Goal: Transaction & Acquisition: Download file/media

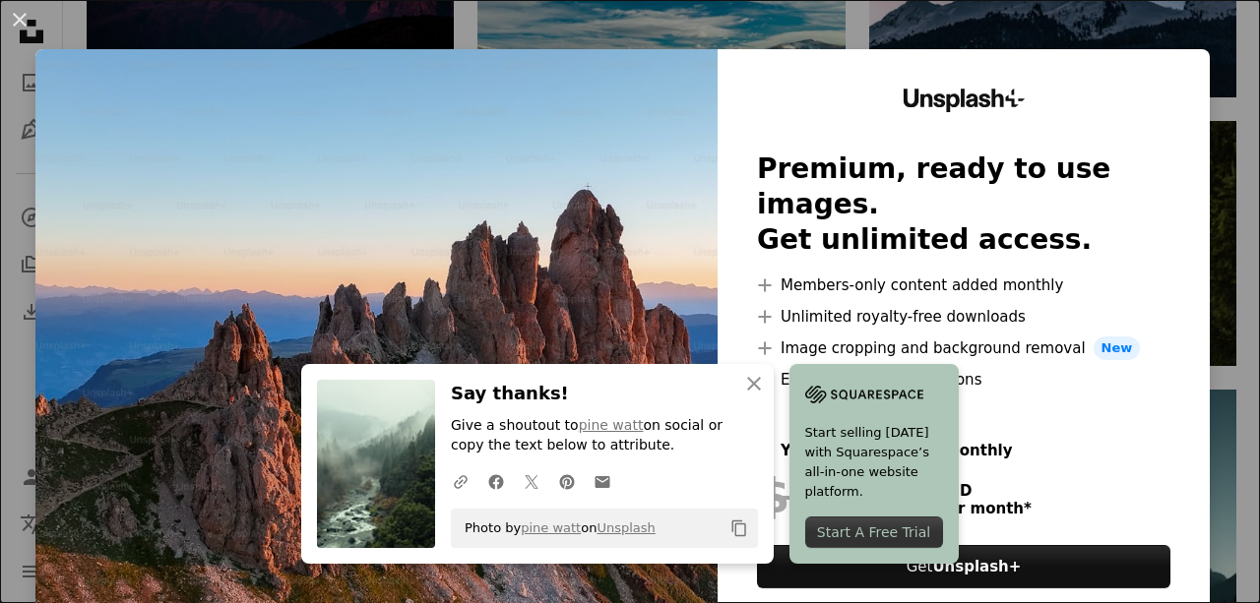
scroll to position [87, 0]
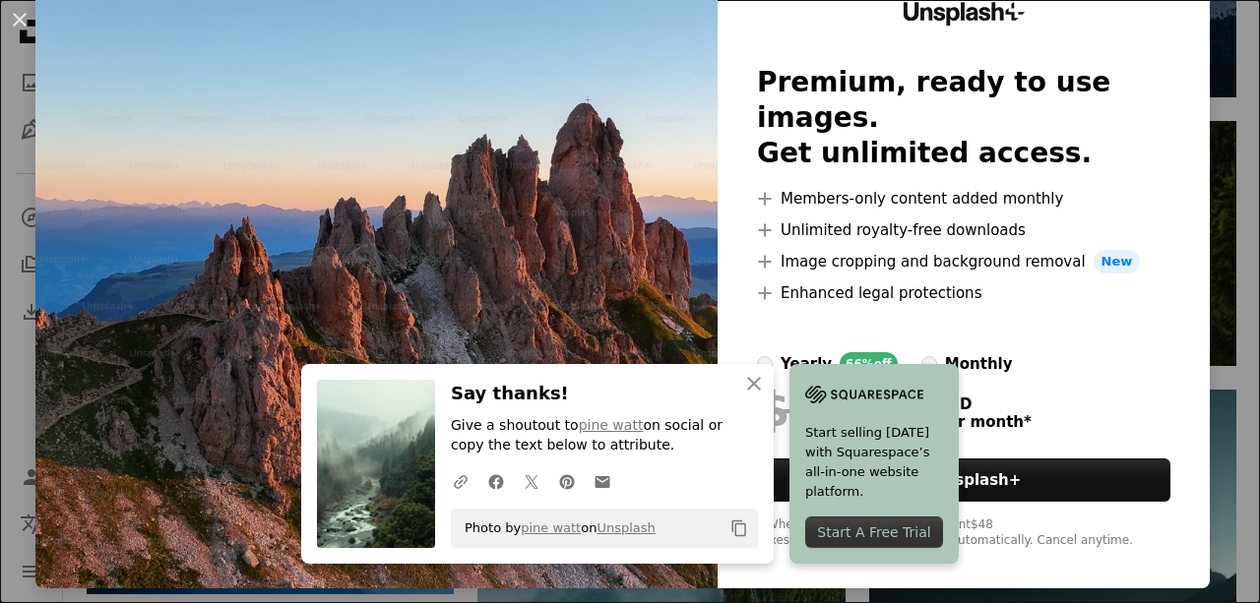
click at [1094, 305] on div at bounding box center [963, 328] width 413 height 47
click at [749, 382] on icon "button" at bounding box center [754, 384] width 14 height 14
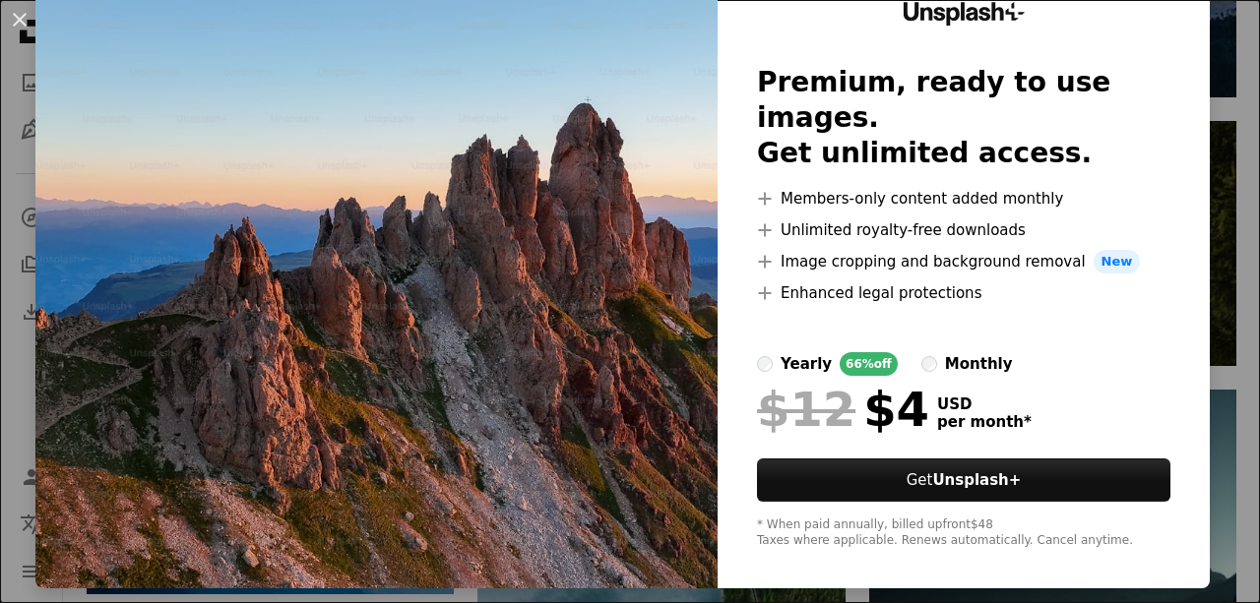
scroll to position [0, 0]
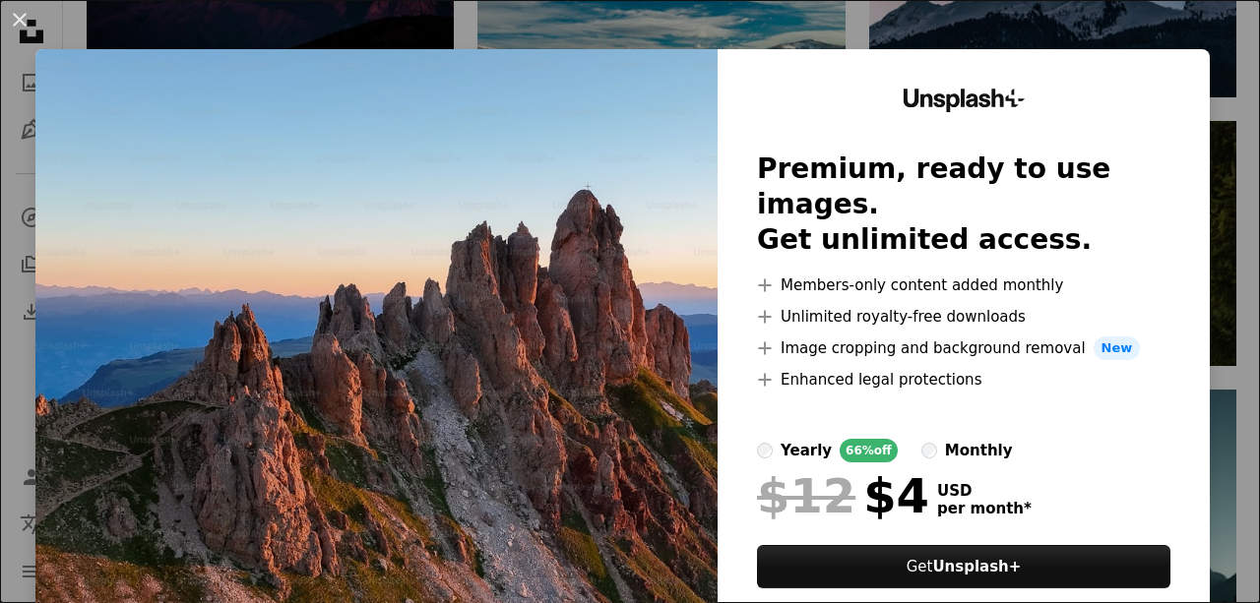
click at [1209, 21] on div "An X shape Unsplash+ Premium, ready to use images. Get unlimited access. A plus…" at bounding box center [630, 301] width 1260 height 603
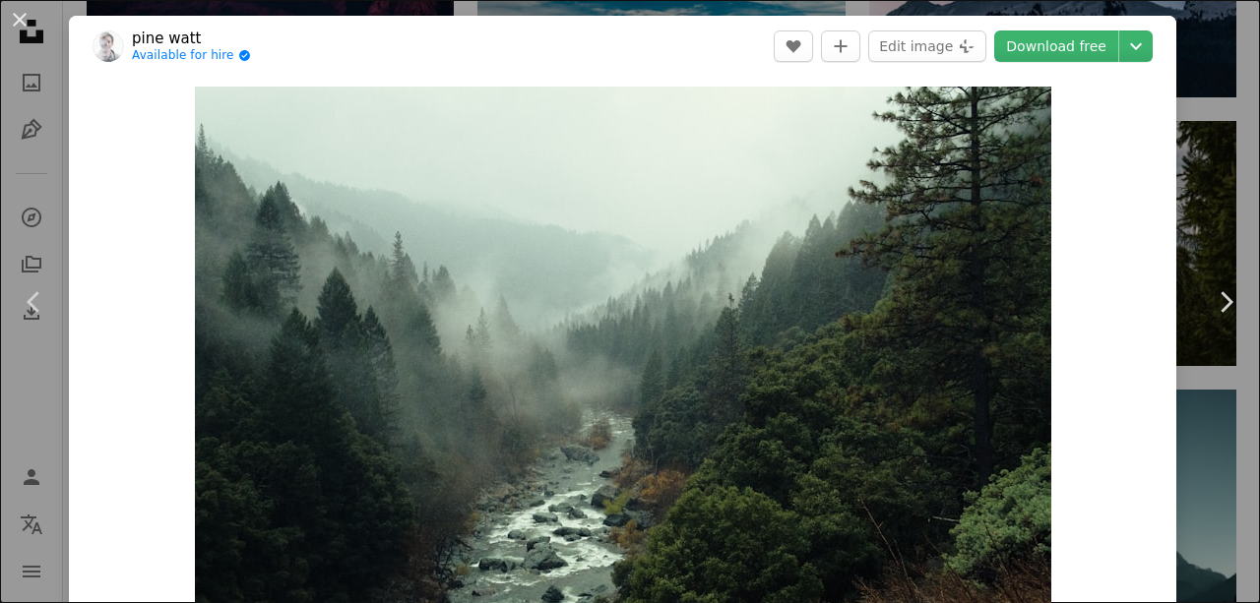
click at [1215, 82] on div "An X shape Chevron left Chevron right pine watt Available for hire A checkmark …" at bounding box center [630, 301] width 1260 height 603
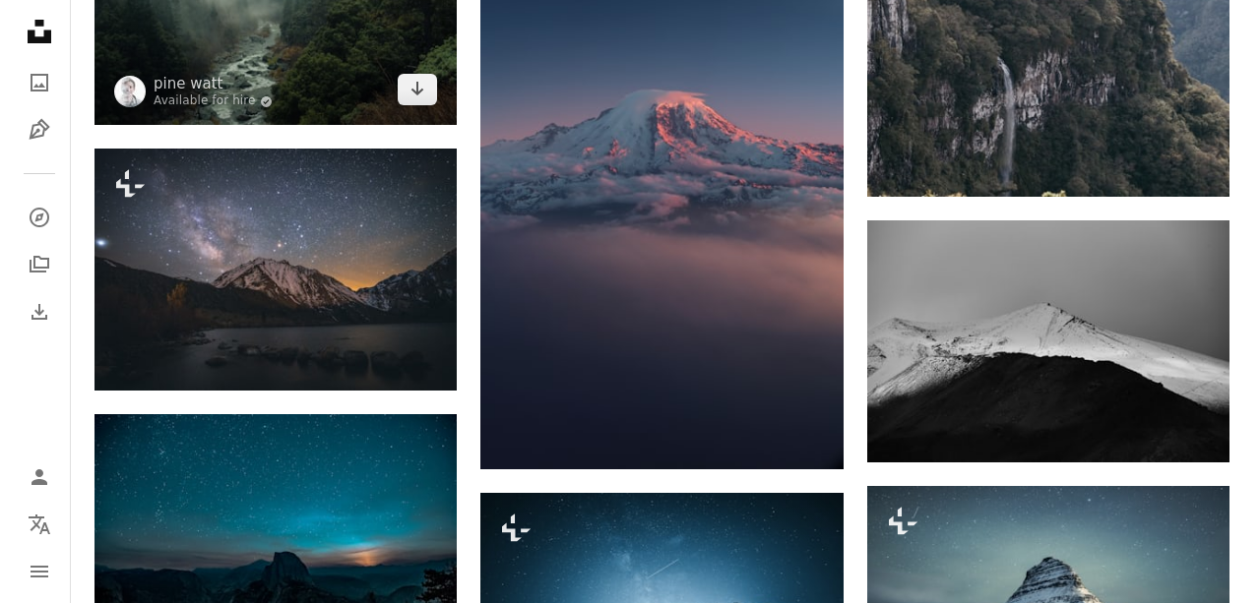
scroll to position [4265, 0]
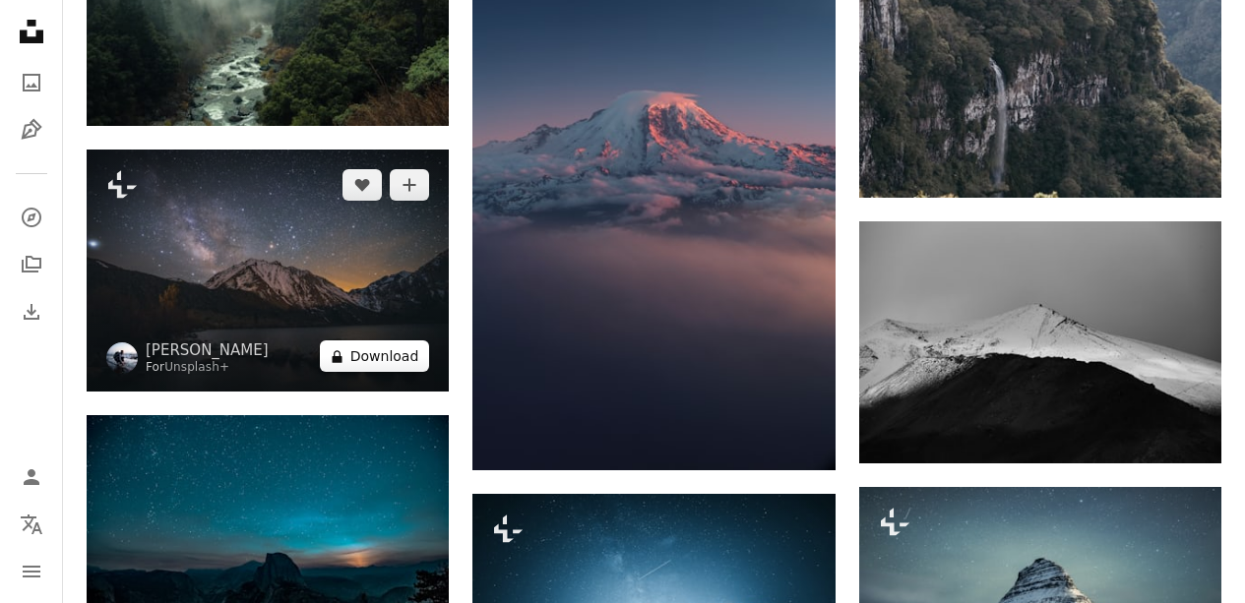
click at [364, 359] on button "A lock Download" at bounding box center [375, 356] width 110 height 31
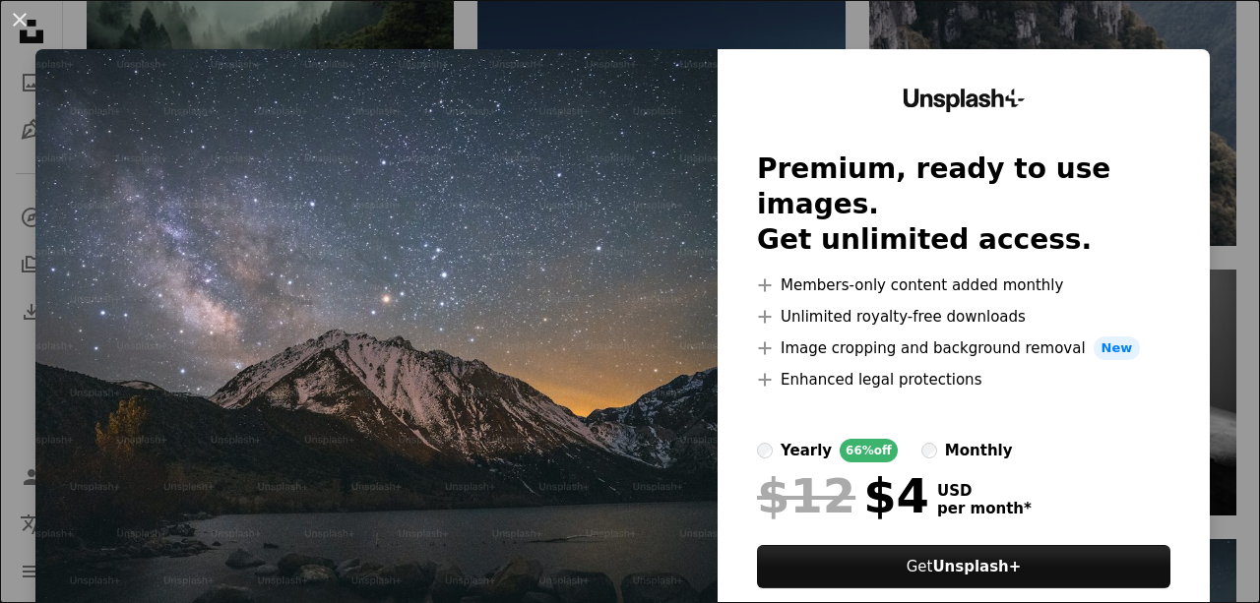
click at [1203, 35] on div "An X shape Unsplash+ Premium, ready to use images. Get unlimited access. A plus…" at bounding box center [630, 301] width 1260 height 603
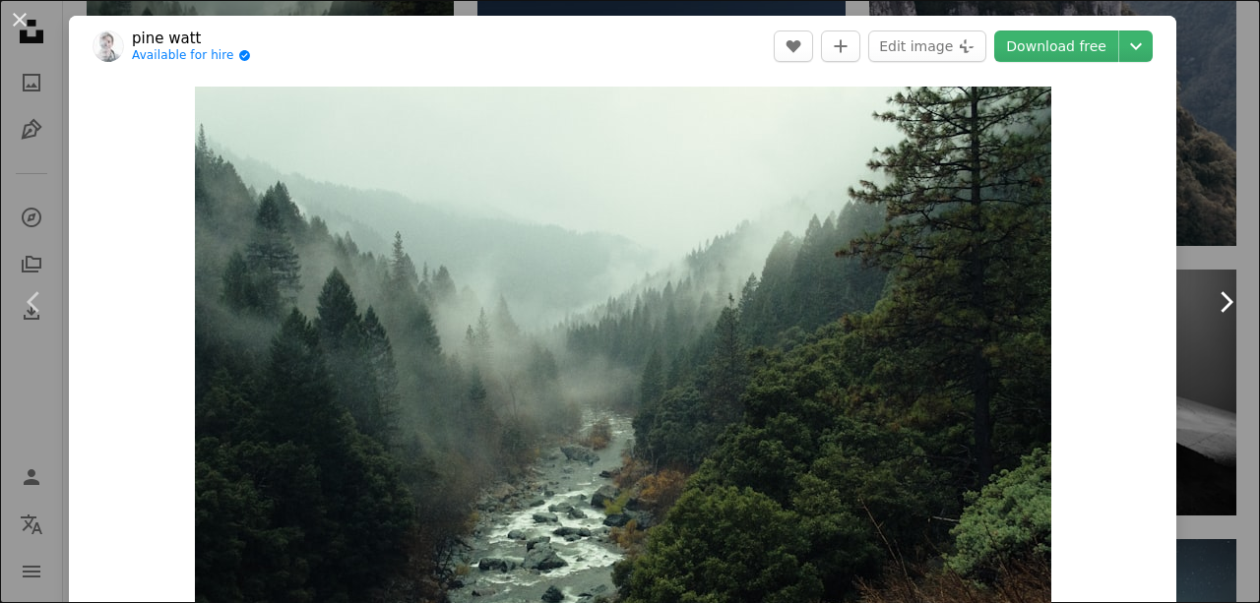
click at [1195, 279] on link "Chevron right" at bounding box center [1225, 302] width 69 height 189
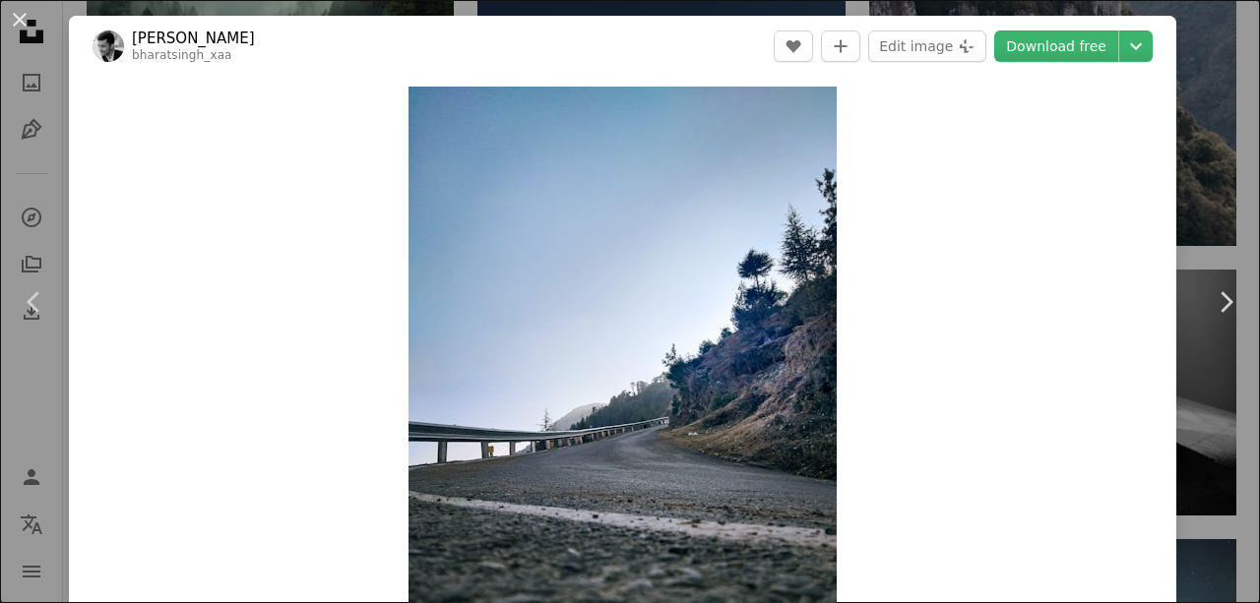
click at [1216, 172] on div "An X shape Chevron left Chevron right [PERSON_NAME] bharatsingh_xaa A heart A p…" at bounding box center [630, 301] width 1260 height 603
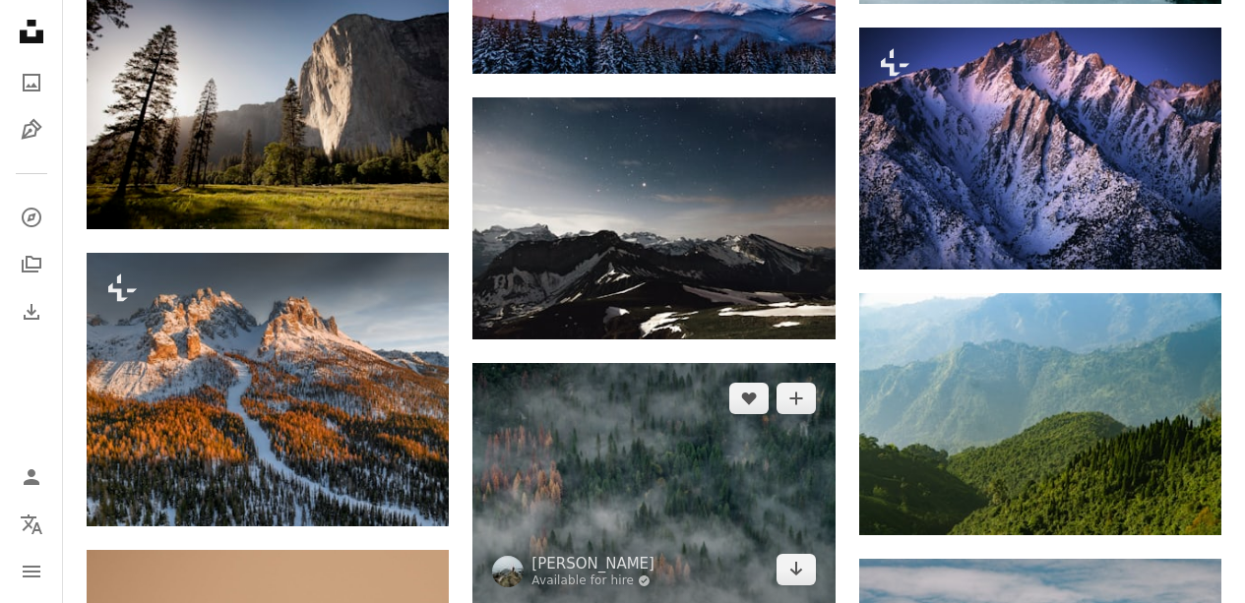
scroll to position [2828, 0]
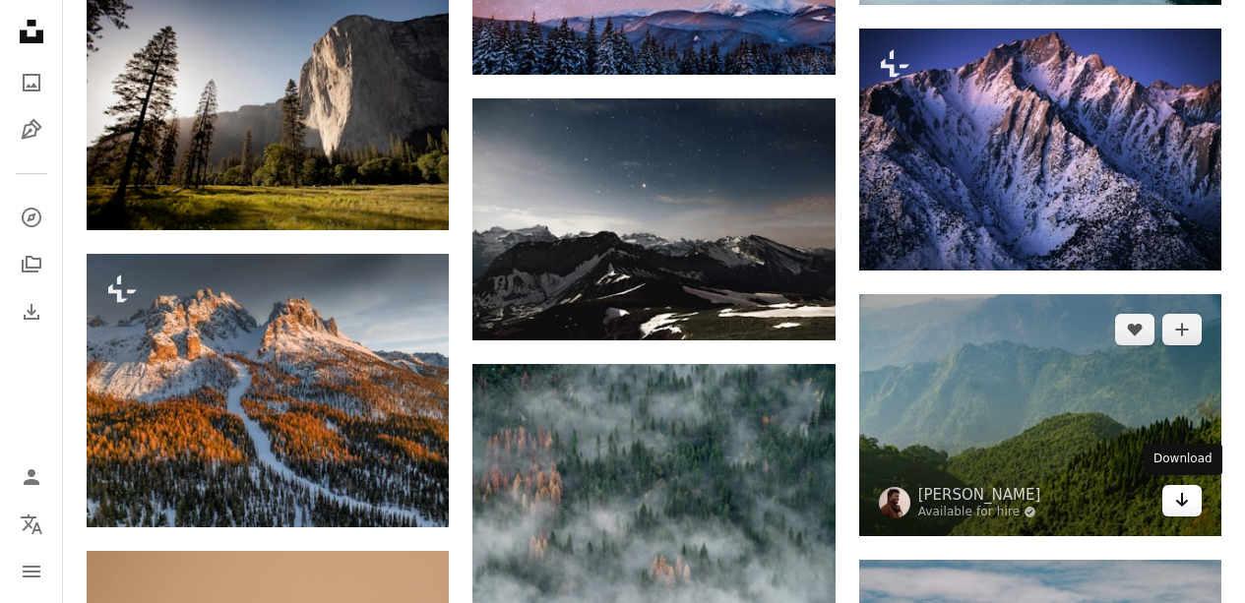
click at [1185, 513] on link "Arrow pointing down" at bounding box center [1181, 500] width 39 height 31
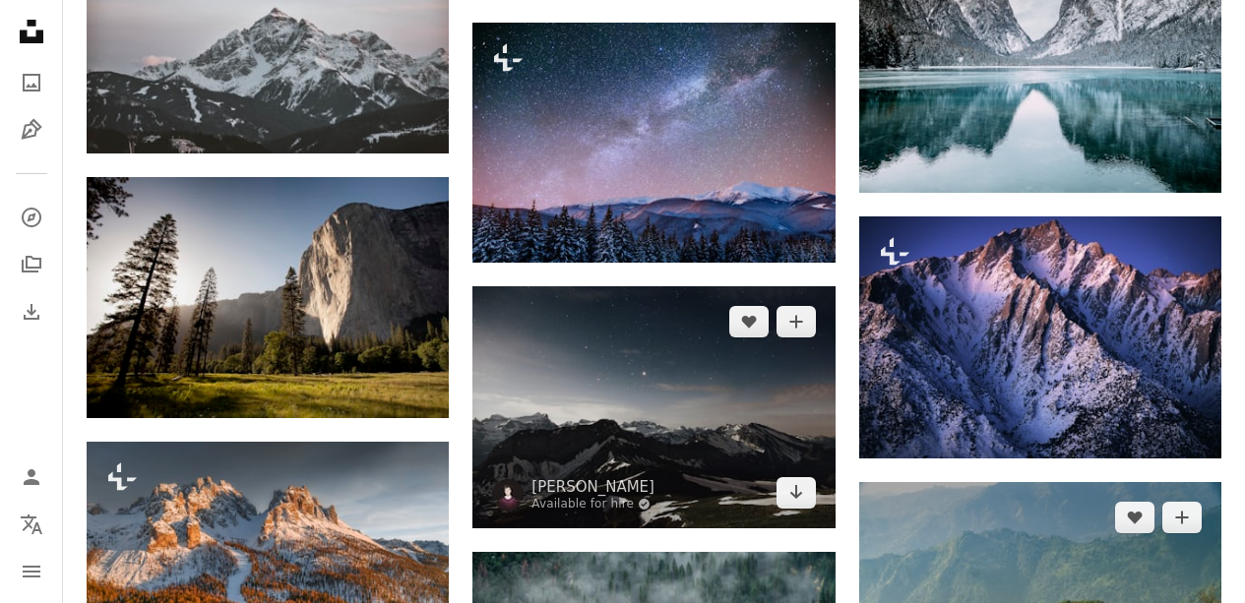
scroll to position [2636, 0]
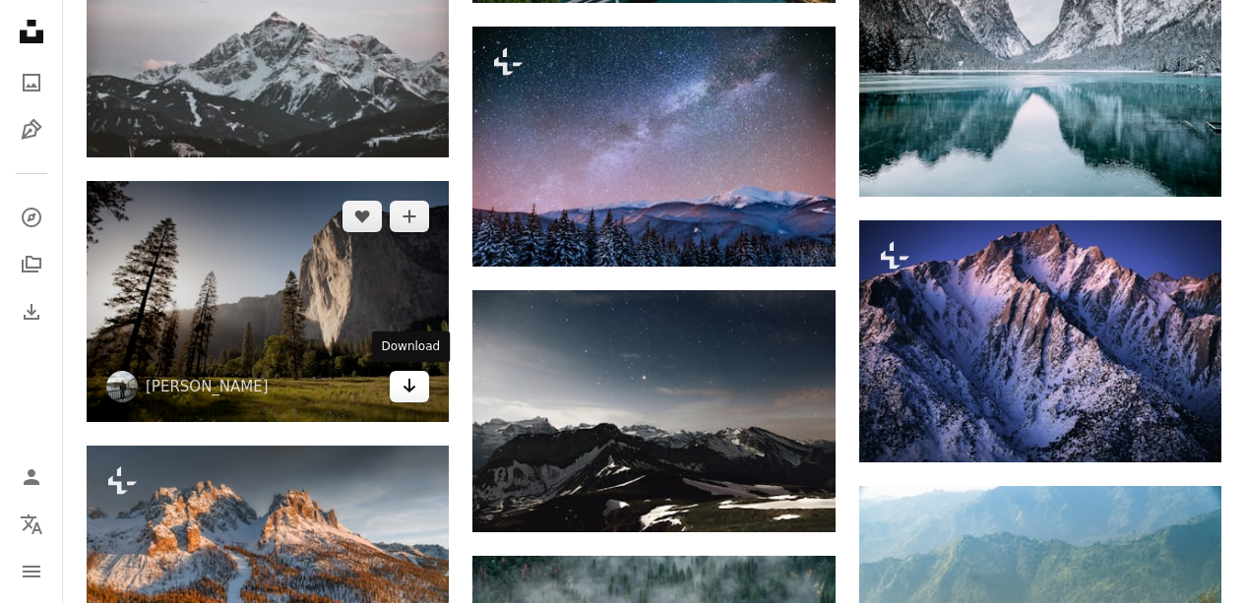
click at [402, 388] on icon "Arrow pointing down" at bounding box center [410, 386] width 16 height 24
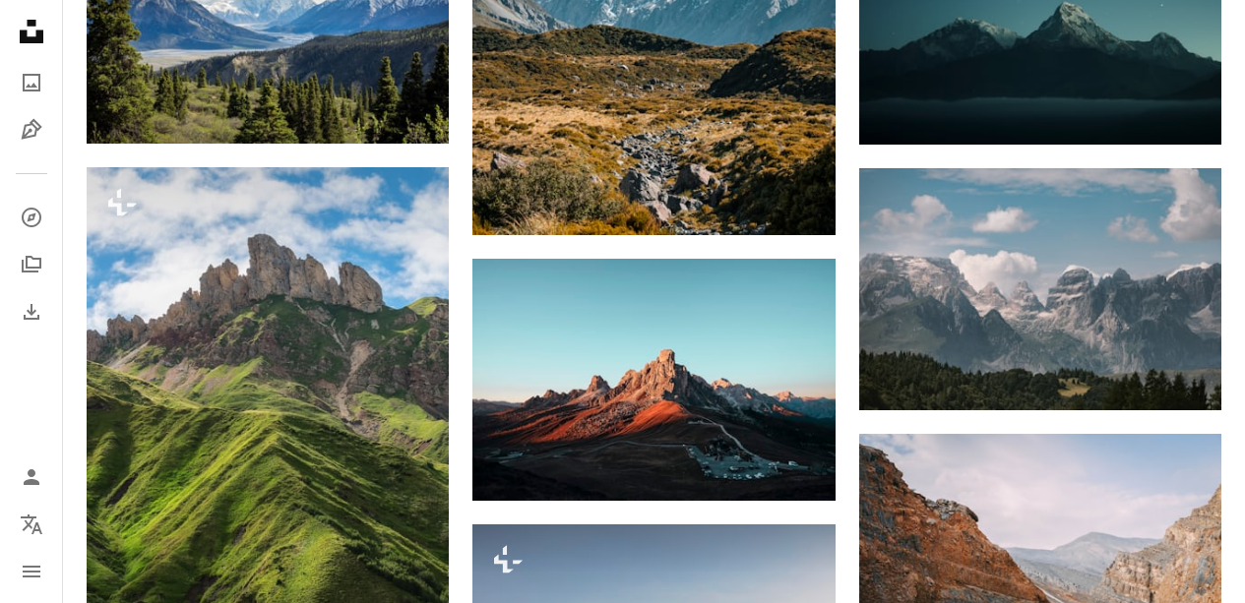
scroll to position [812, 0]
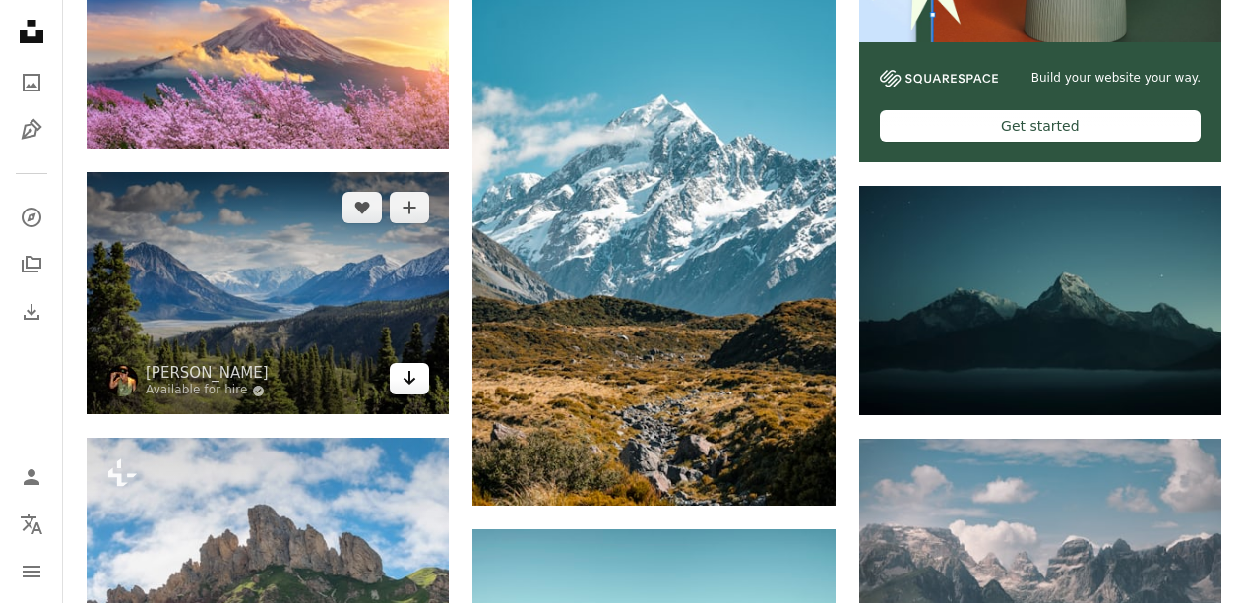
click at [405, 379] on icon "Download" at bounding box center [409, 378] width 13 height 14
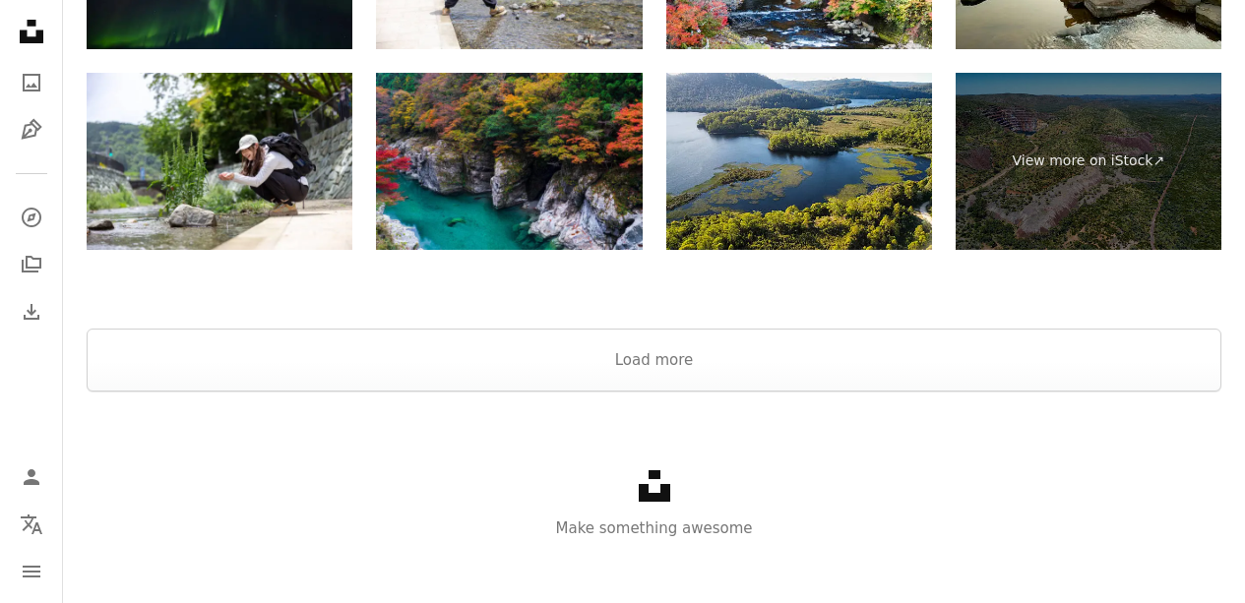
scroll to position [9710, 0]
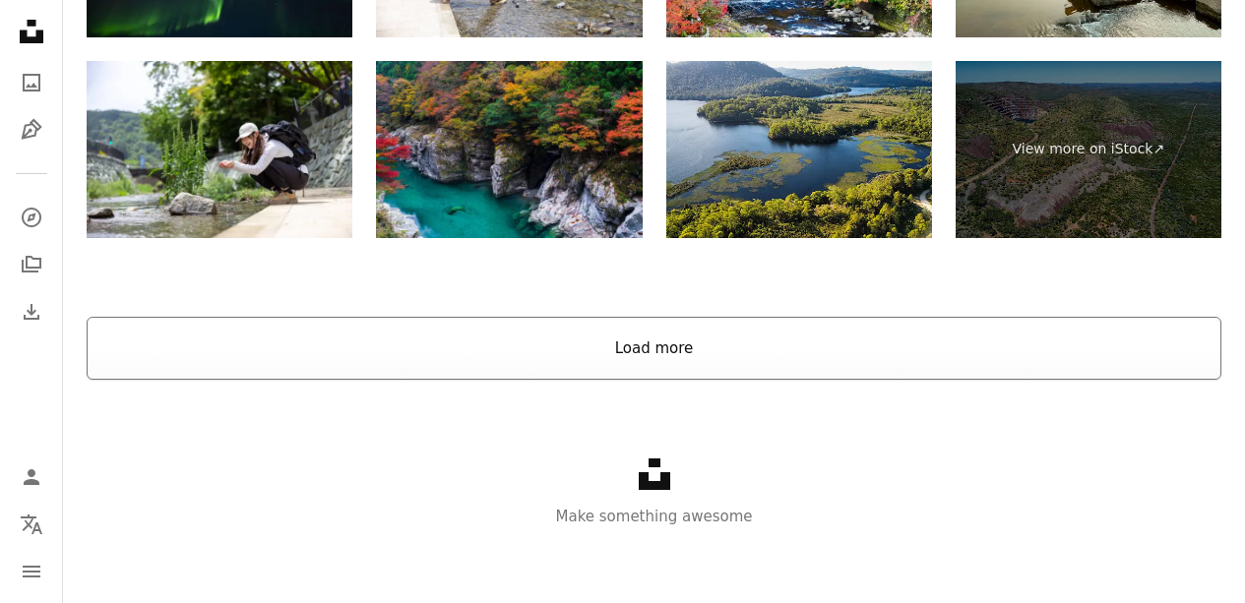
click at [632, 362] on button "Load more" at bounding box center [654, 348] width 1135 height 63
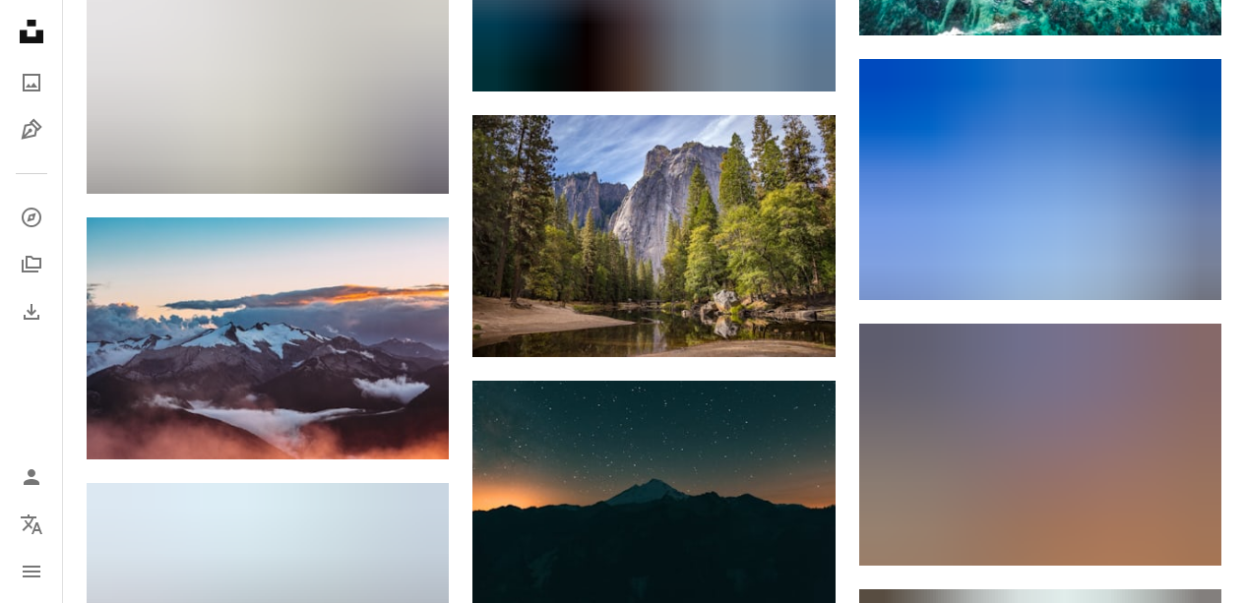
scroll to position [15167, 0]
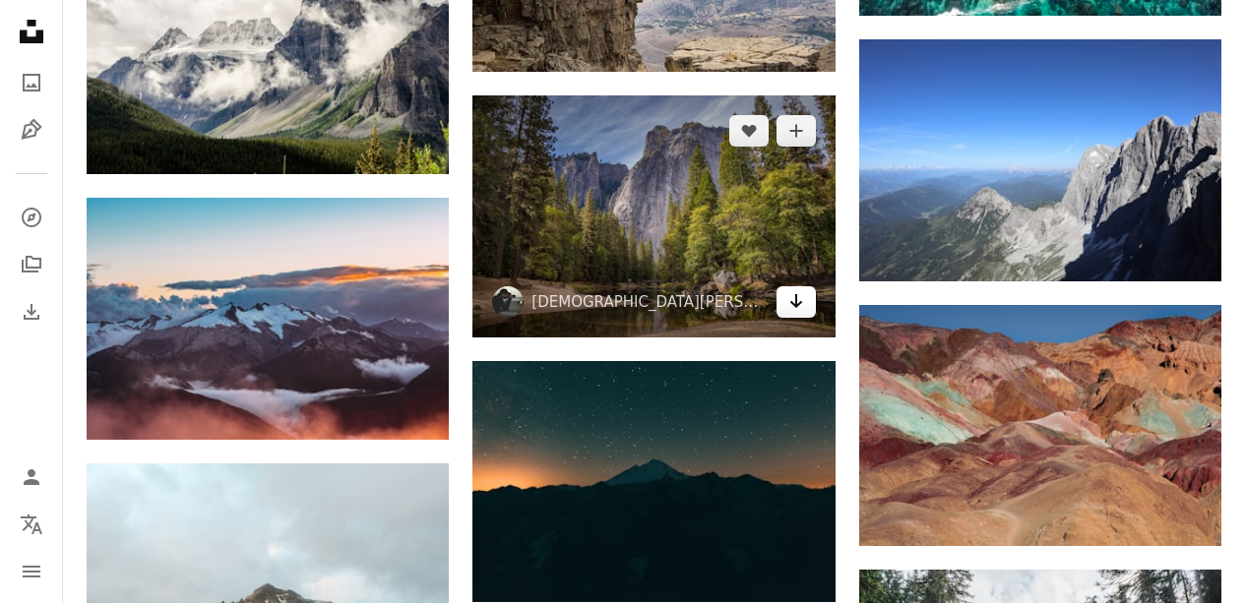
click at [799, 289] on icon "Arrow pointing down" at bounding box center [796, 301] width 16 height 24
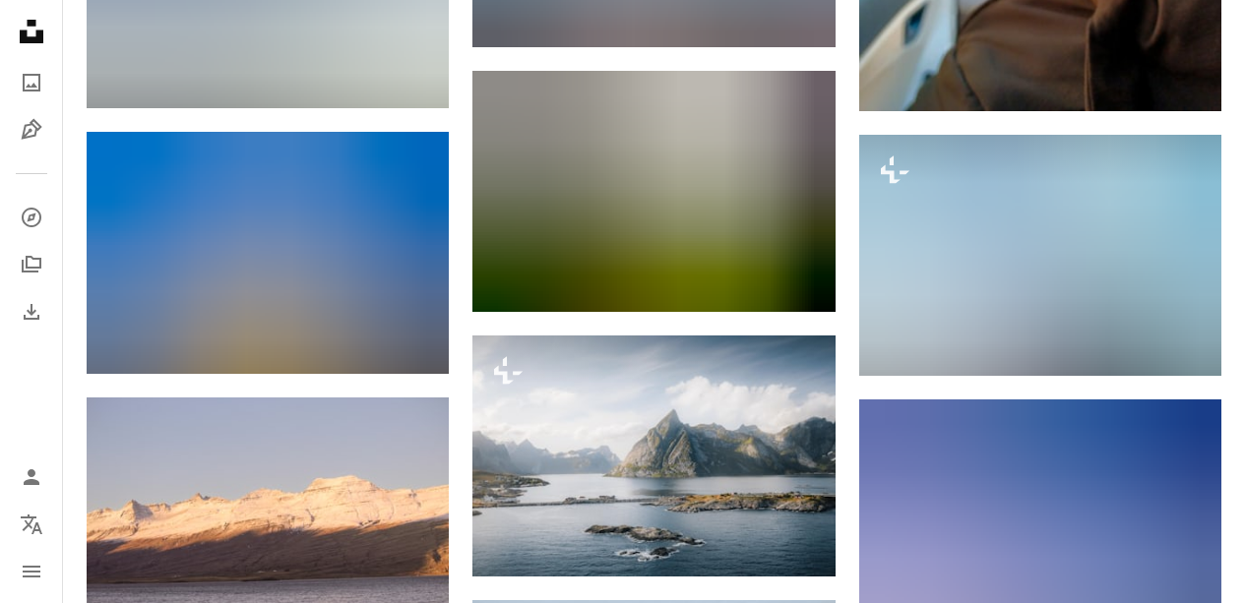
scroll to position [22383, 0]
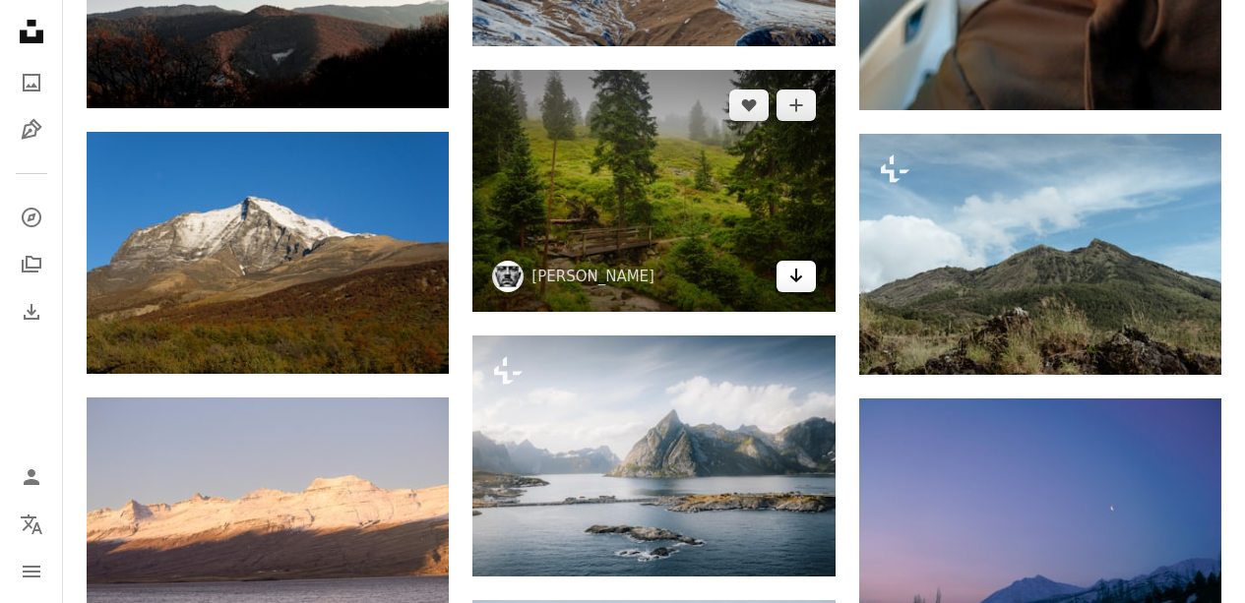
click at [797, 283] on link "Arrow pointing down" at bounding box center [795, 276] width 39 height 31
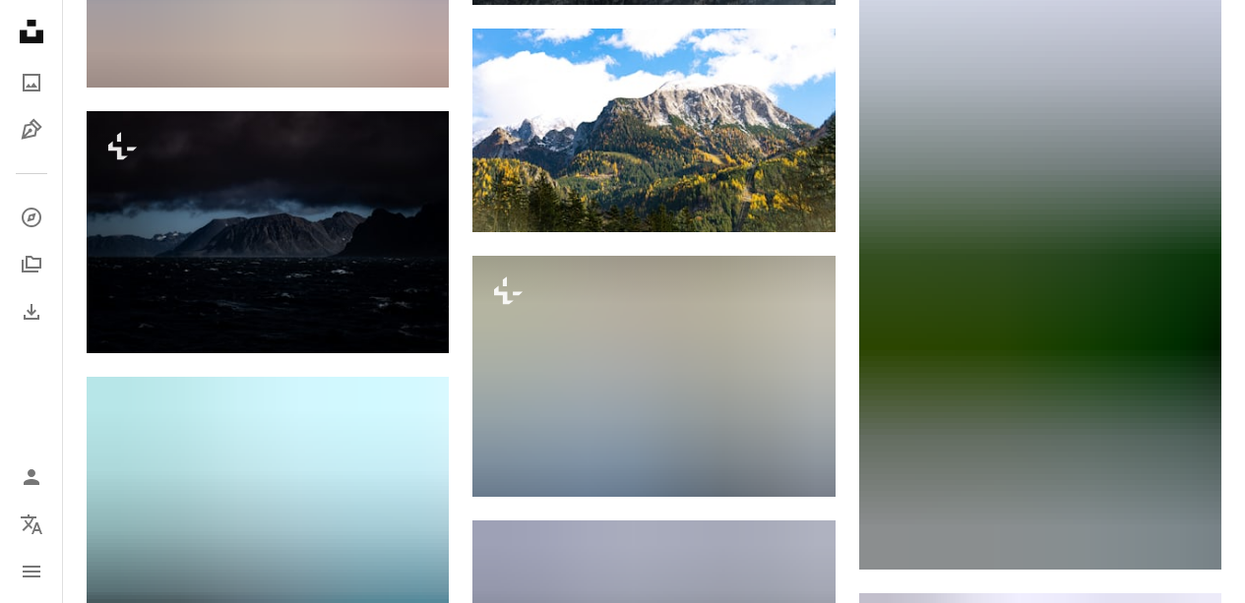
scroll to position [25034, 0]
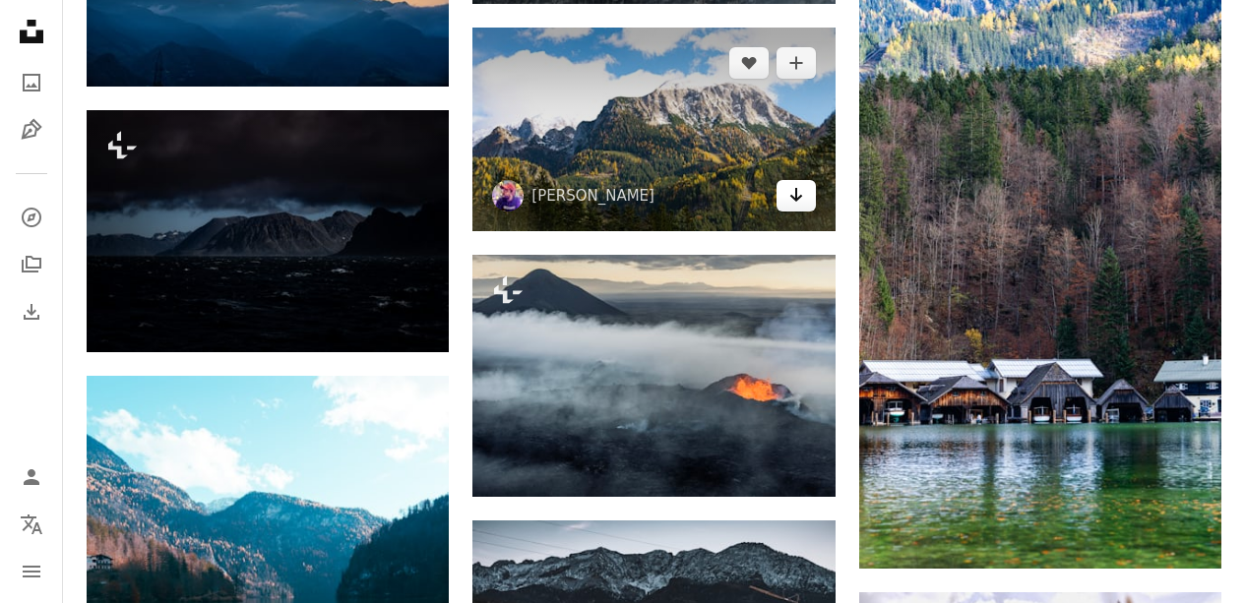
click at [784, 192] on link "Arrow pointing down" at bounding box center [795, 195] width 39 height 31
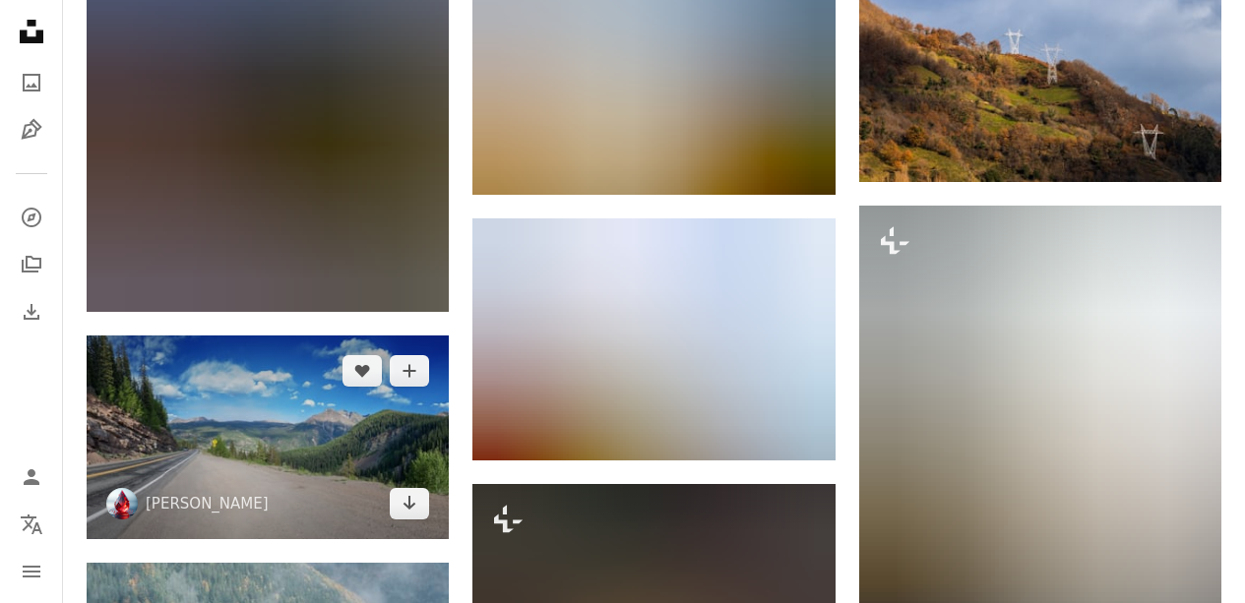
scroll to position [29648, 0]
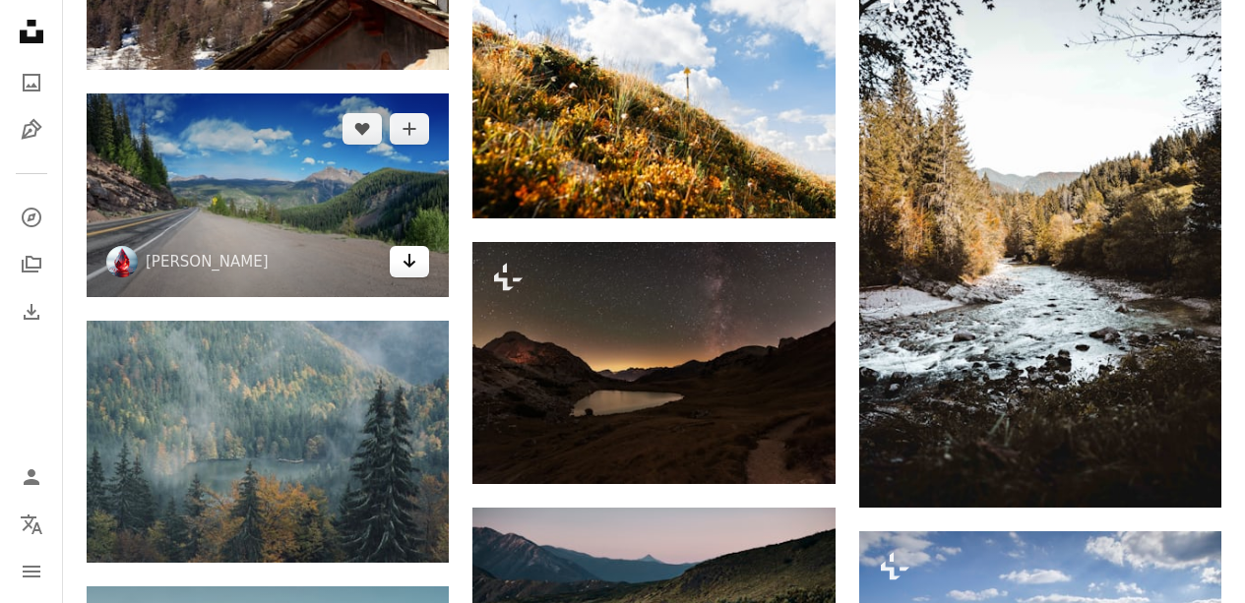
click at [408, 252] on icon "Arrow pointing down" at bounding box center [410, 261] width 16 height 24
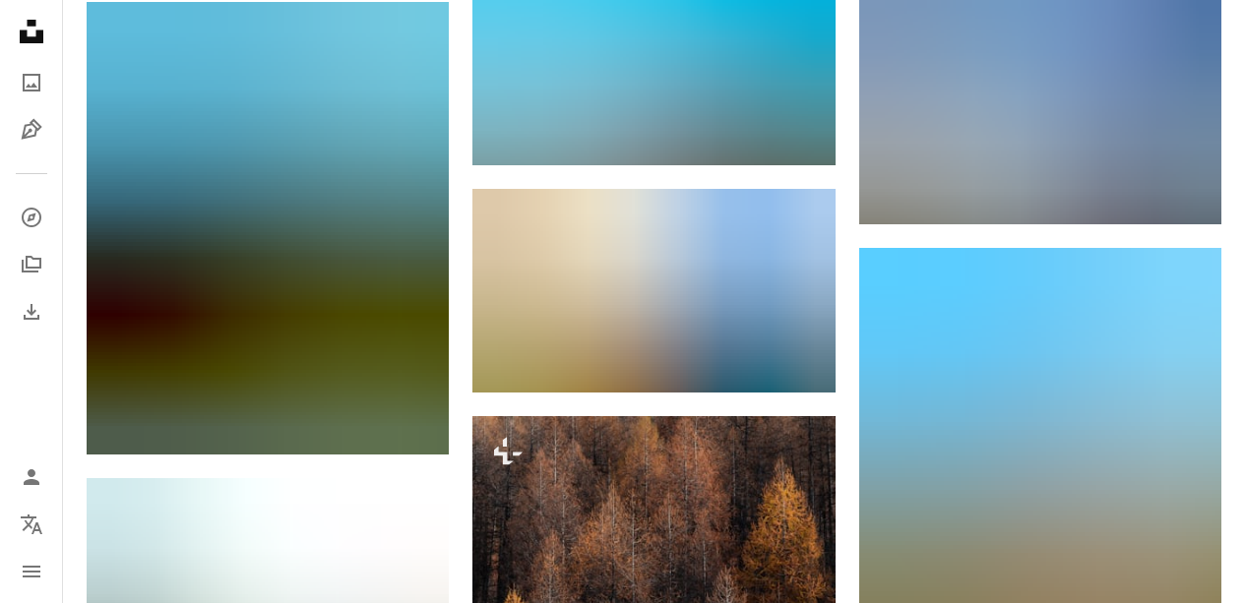
scroll to position [30728, 0]
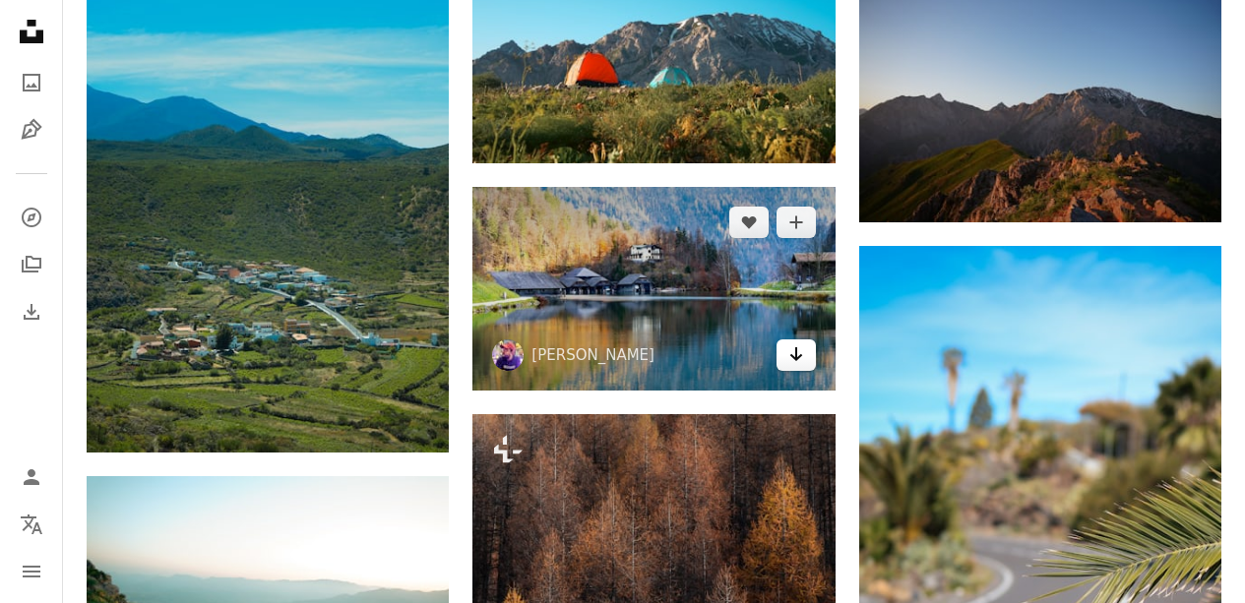
click at [795, 355] on icon "Arrow pointing down" at bounding box center [796, 354] width 16 height 24
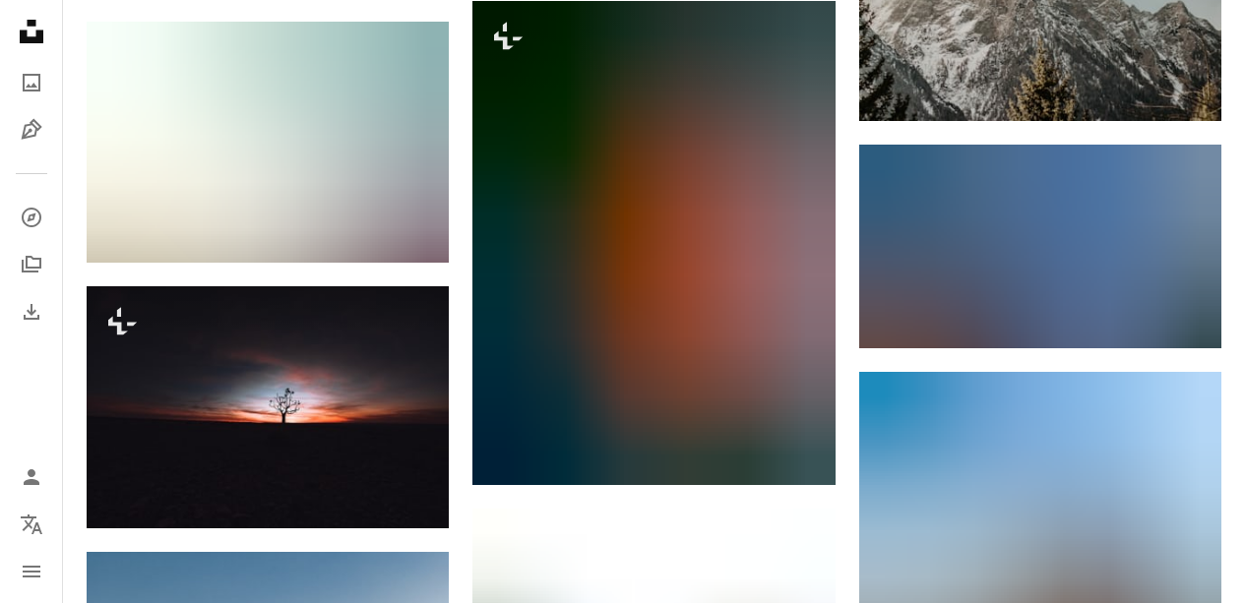
scroll to position [31973, 0]
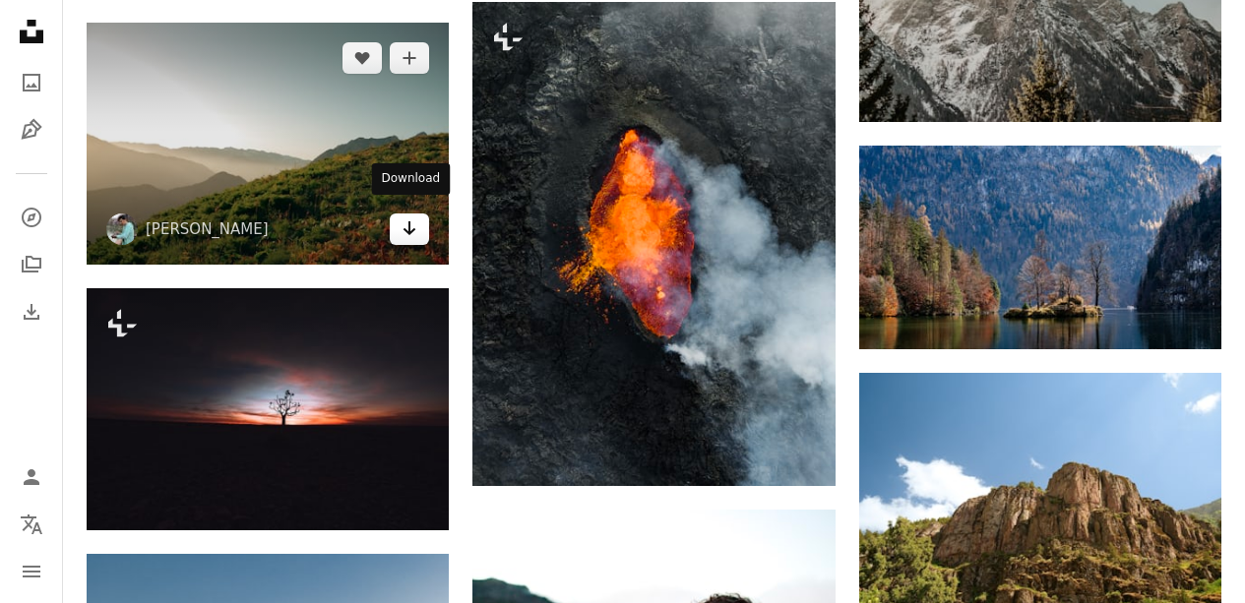
click at [401, 219] on link "Arrow pointing down" at bounding box center [409, 229] width 39 height 31
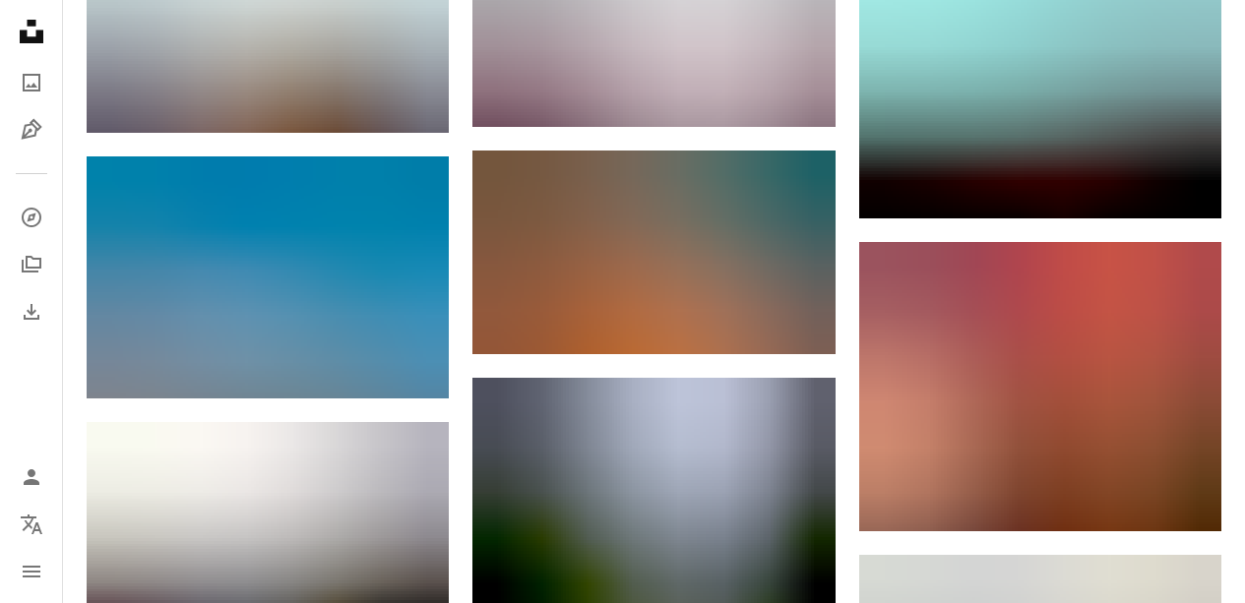
scroll to position [33121, 0]
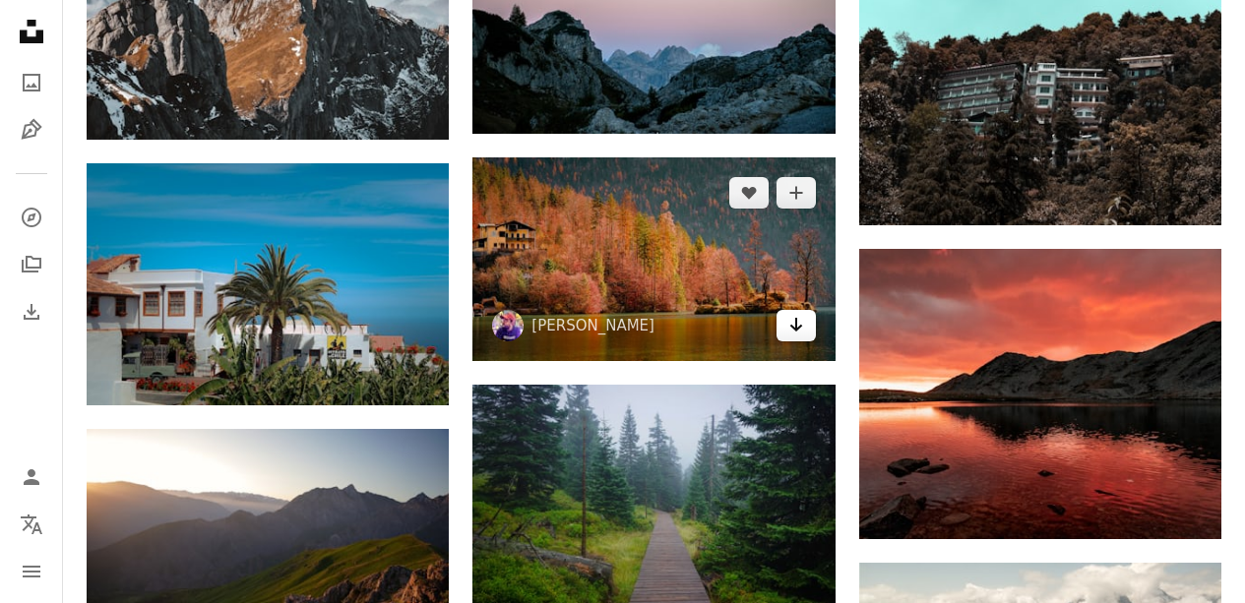
click at [793, 323] on icon "Arrow pointing down" at bounding box center [796, 325] width 16 height 24
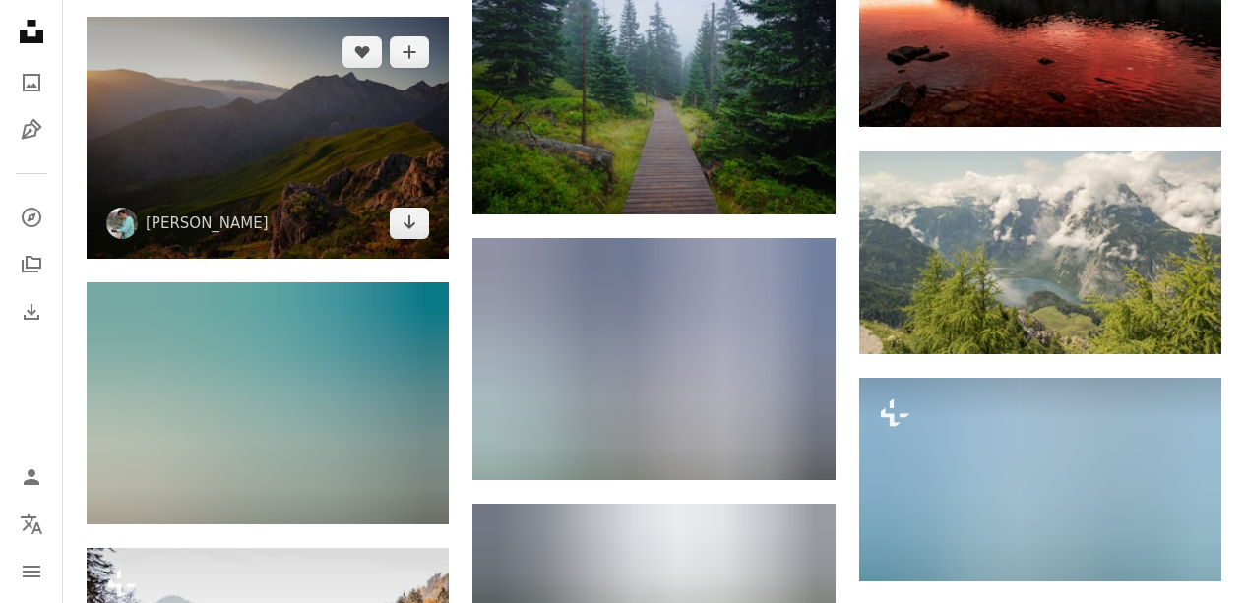
scroll to position [33536, 0]
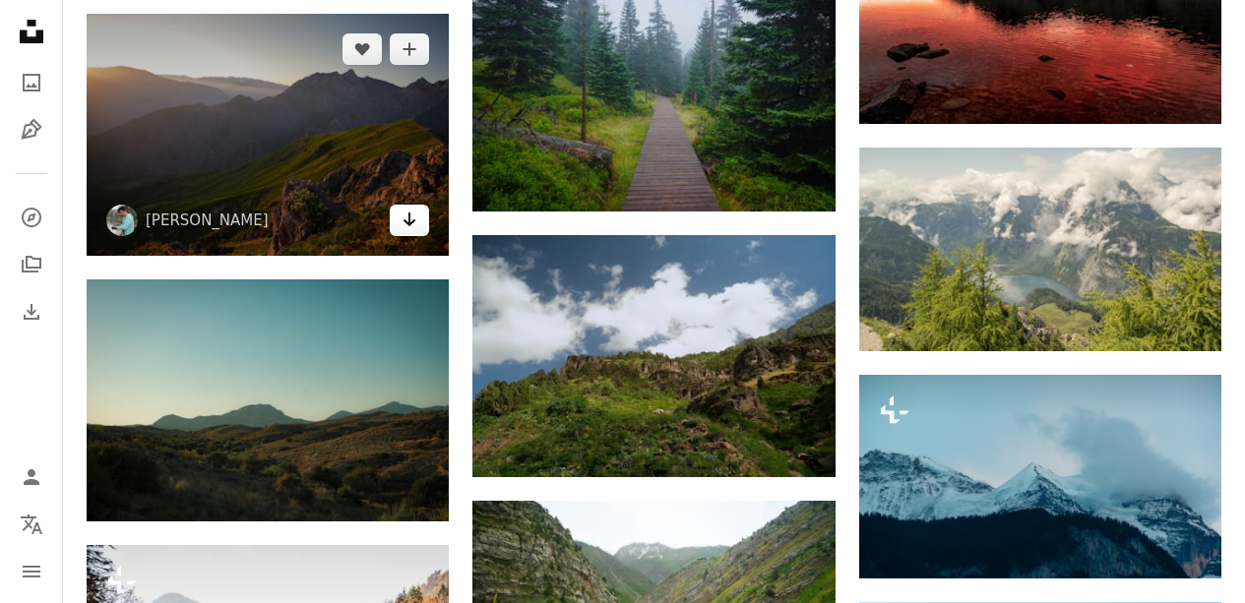
click at [393, 205] on link "Arrow pointing down" at bounding box center [409, 220] width 39 height 31
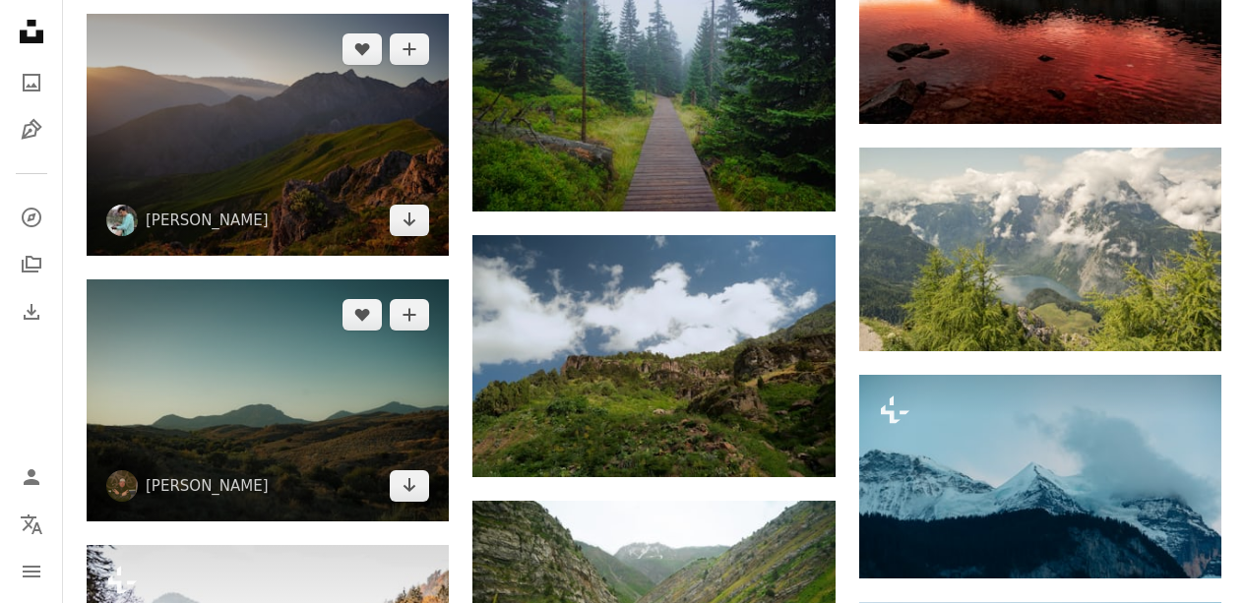
scroll to position [33722, 0]
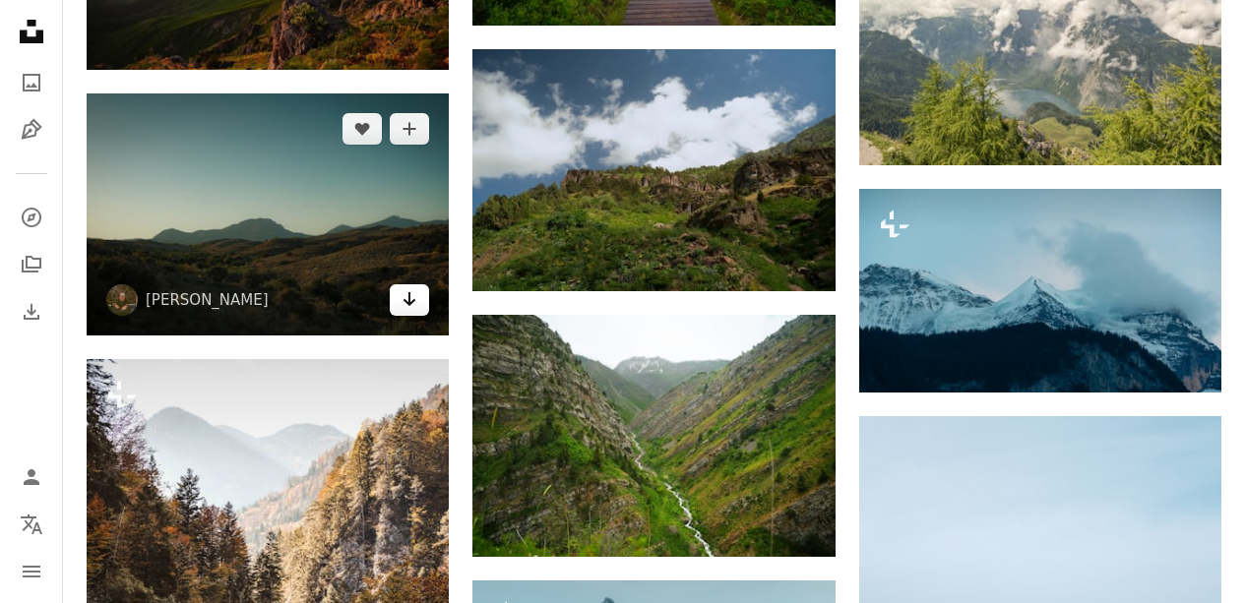
click at [405, 292] on icon "Download" at bounding box center [409, 299] width 13 height 14
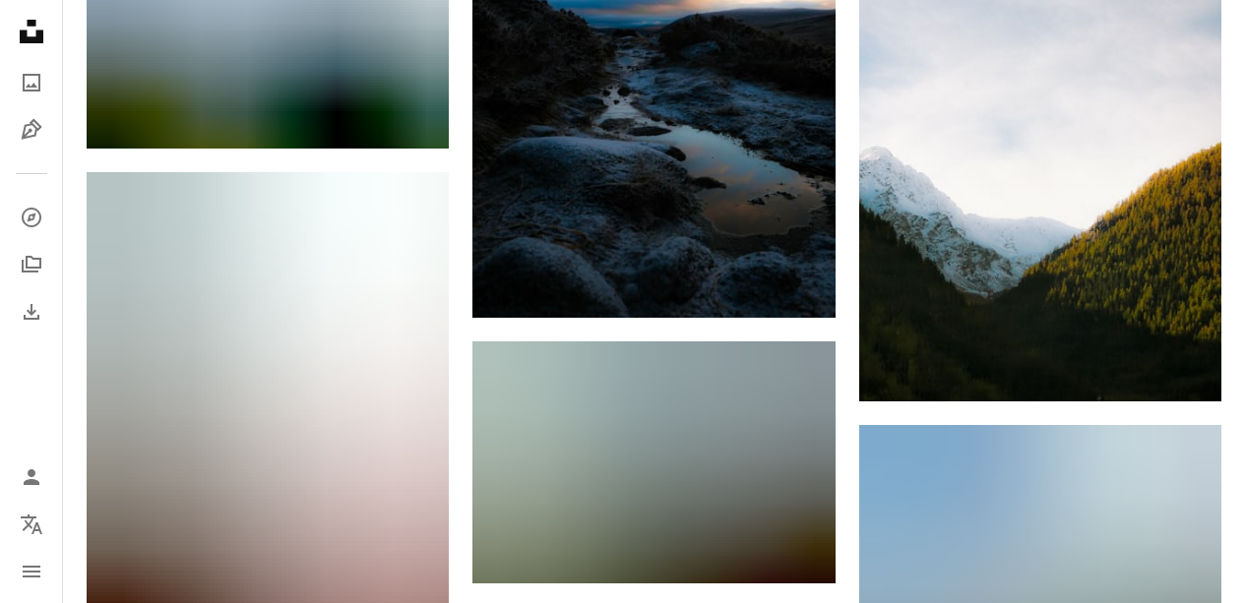
scroll to position [48860, 0]
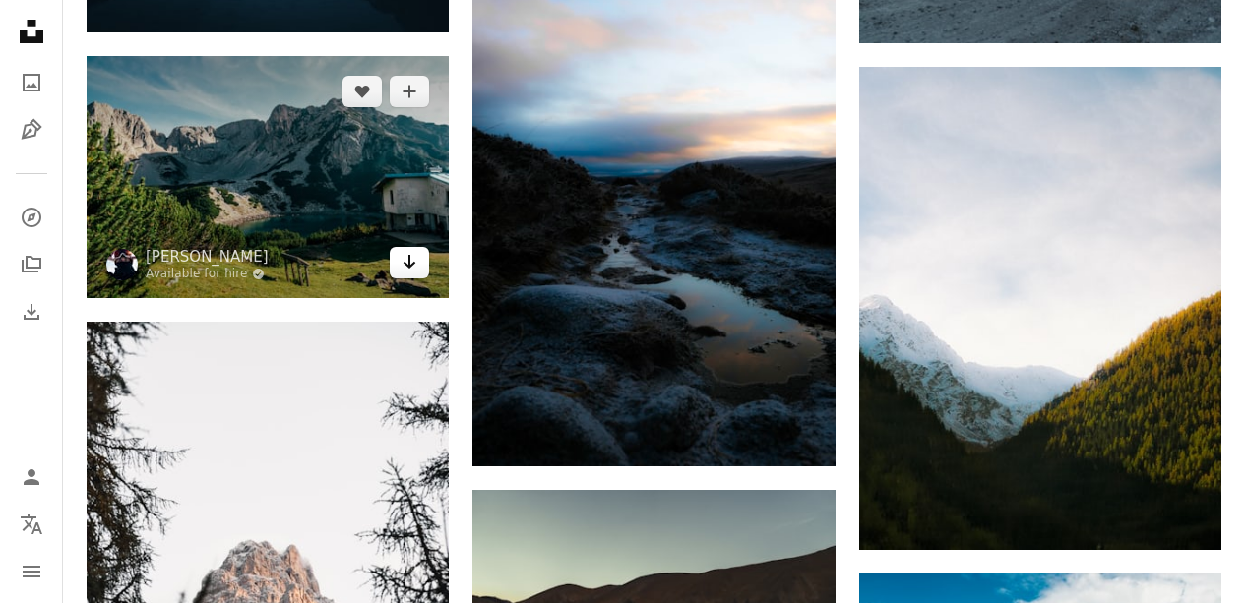
click at [413, 255] on icon "Download" at bounding box center [409, 262] width 13 height 14
